Goal: Information Seeking & Learning: Check status

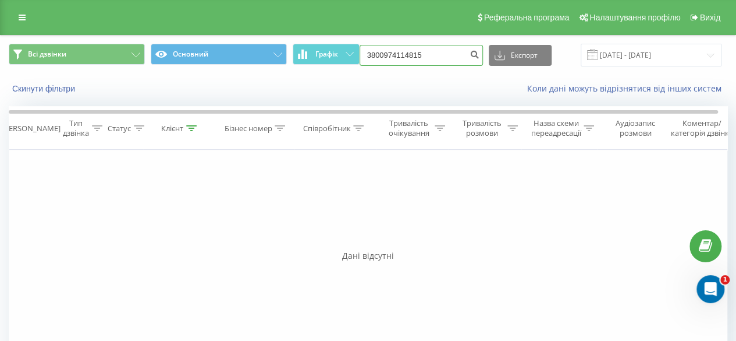
click at [385, 54] on input "3800974114815" at bounding box center [421, 55] width 123 height 21
type input "380974114815"
click at [474, 60] on button "submit" at bounding box center [475, 55] width 16 height 21
drag, startPoint x: 438, startPoint y: 52, endPoint x: 344, endPoint y: 60, distance: 94.7
click at [344, 60] on div "Всі дзвінки Основний Графік 380974114815 Експорт .csv .xls .xlsx 19.06.2025 - 1…" at bounding box center [368, 55] width 719 height 23
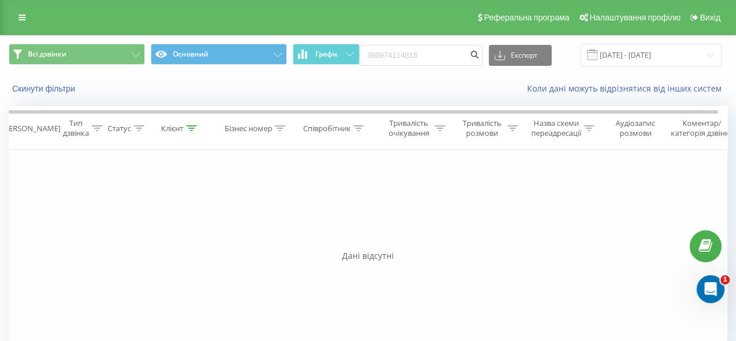
click at [497, 299] on div "Фільтрувати за умовою Дорівнює Введіть значення Скасувати OK Фільтрувати за умо…" at bounding box center [368, 281] width 719 height 262
drag, startPoint x: 315, startPoint y: 68, endPoint x: 282, endPoint y: 65, distance: 33.4
click at [282, 65] on div "Всі дзвінки Основний Графік 380974114815 Експорт .csv .xls .xlsx 19.06.2025 - 1…" at bounding box center [368, 55] width 719 height 23
paste input "380631839850"
type input "380631839850"
